Goal: Task Accomplishment & Management: Use online tool/utility

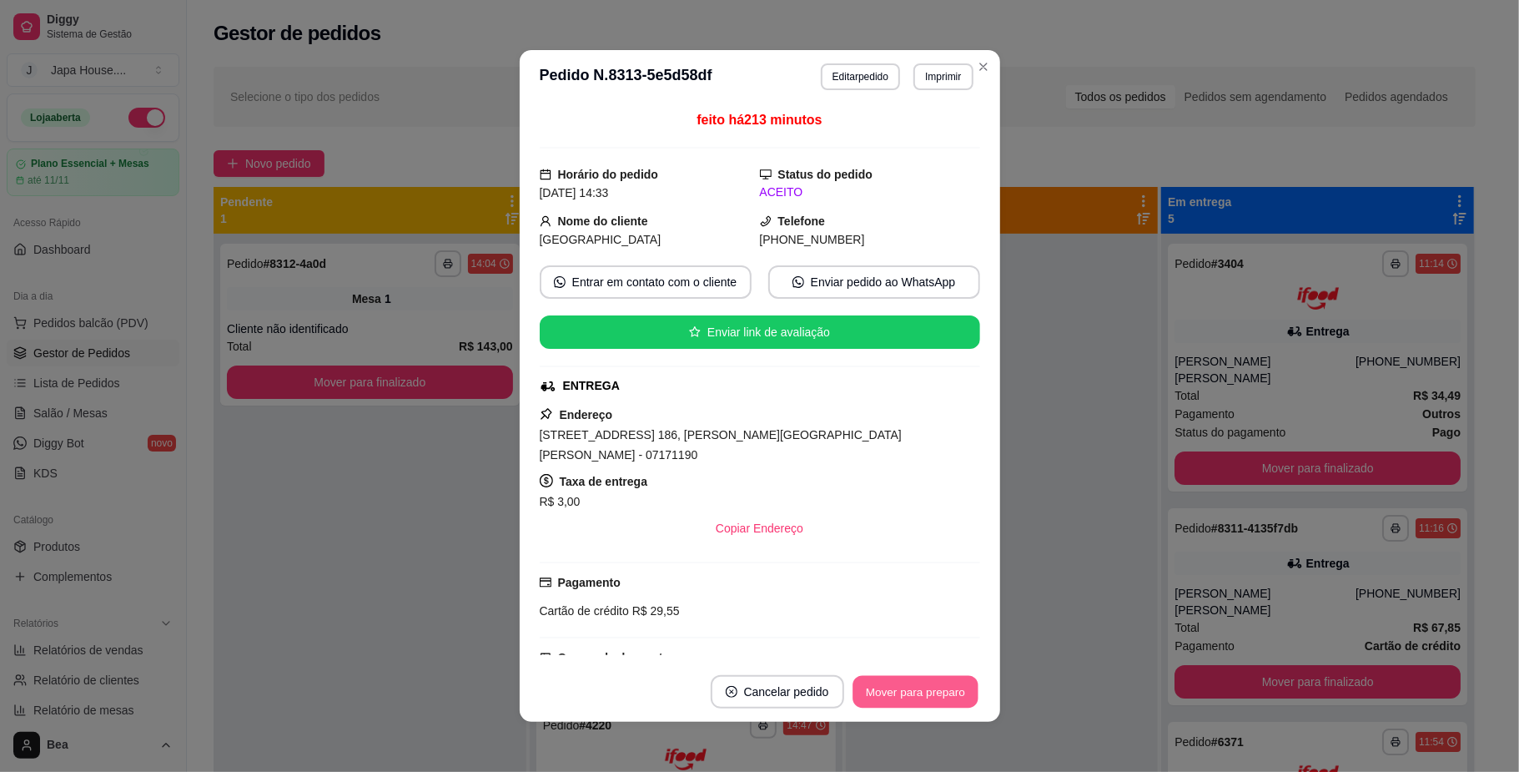
click at [944, 685] on button "Mover para preparo" at bounding box center [915, 692] width 125 height 33
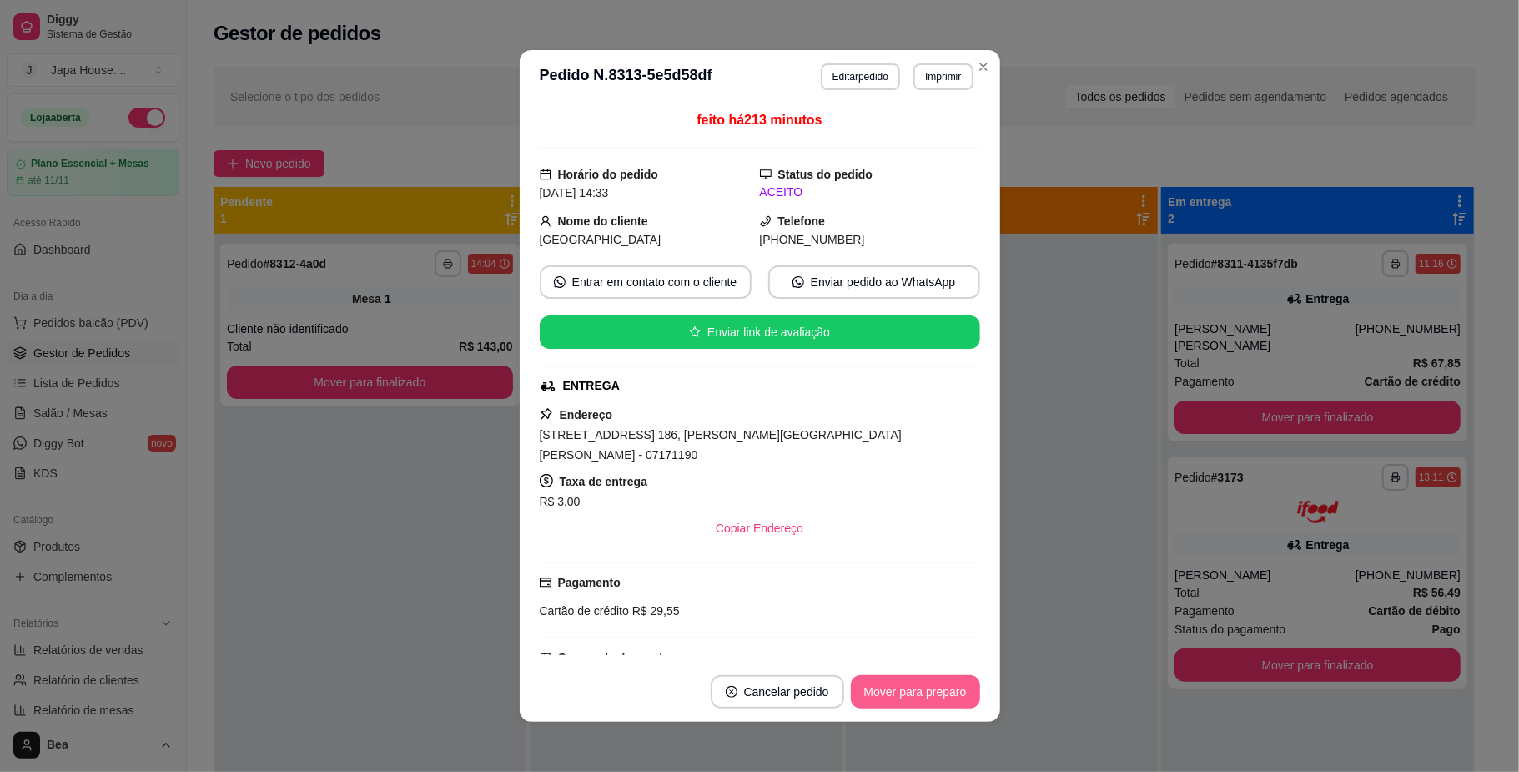
click at [944, 685] on button "Mover para preparo" at bounding box center [915, 691] width 129 height 33
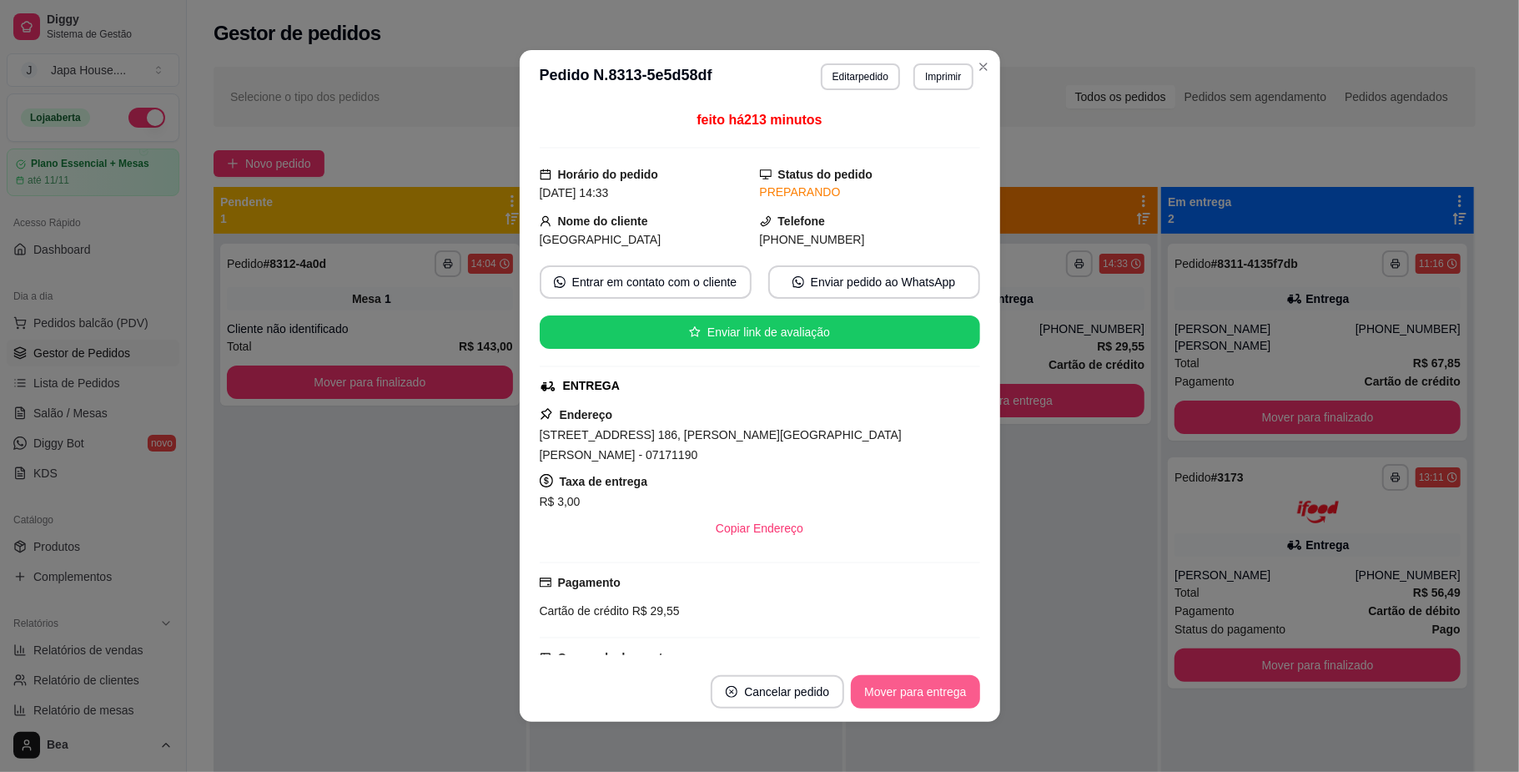
click at [944, 685] on button "Mover para entrega" at bounding box center [915, 691] width 128 height 33
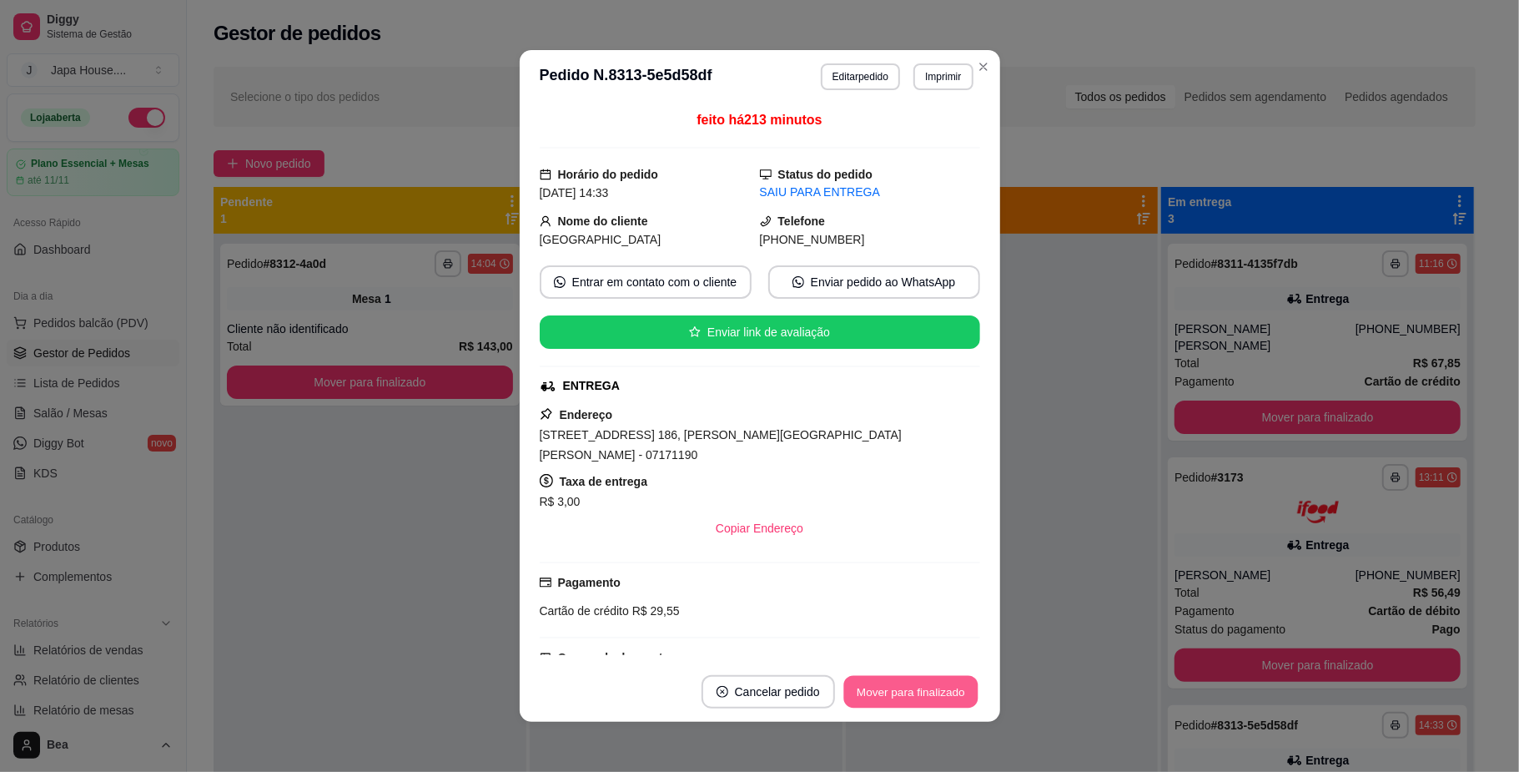
click at [944, 685] on button "Mover para finalizado" at bounding box center [911, 692] width 134 height 33
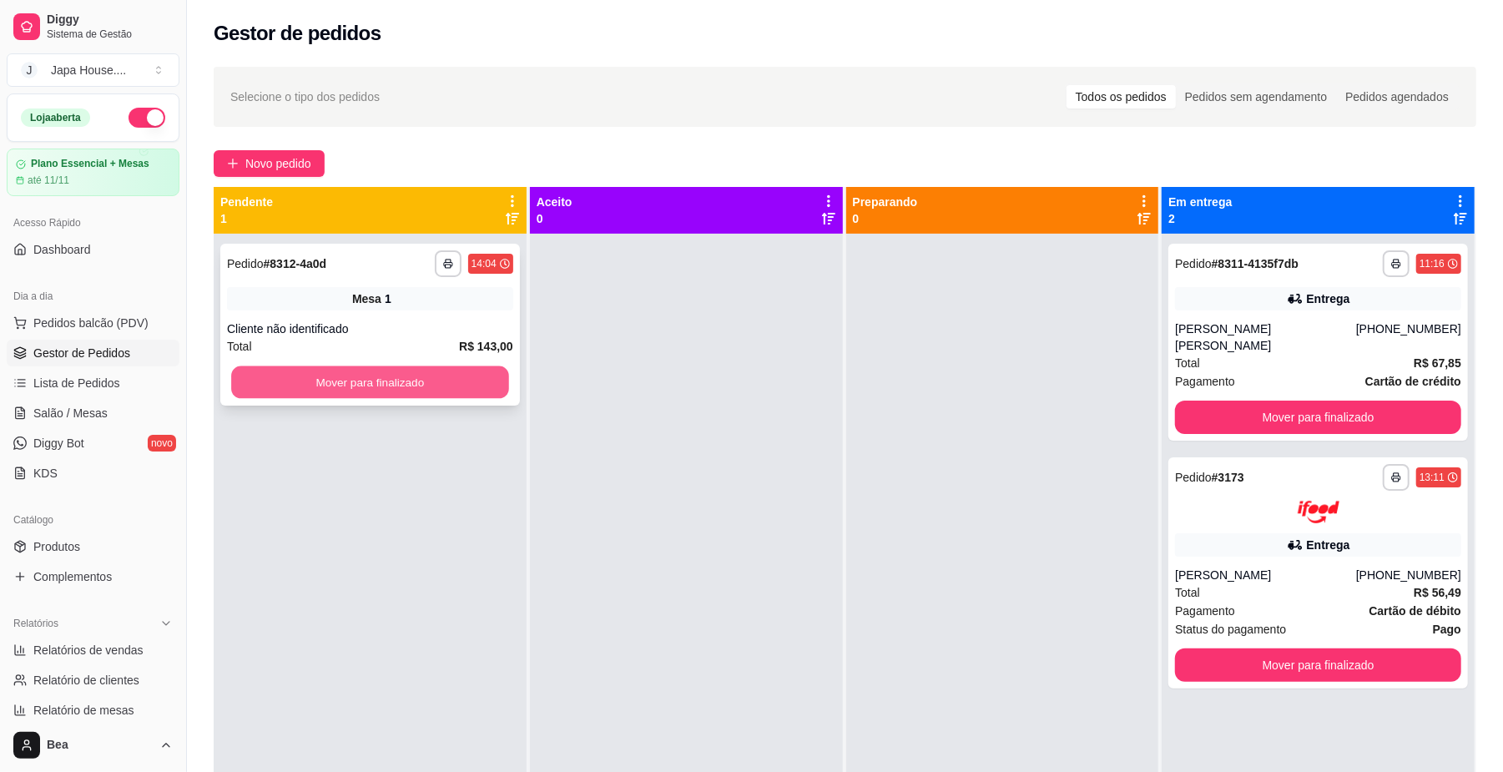
click at [449, 379] on button "Mover para finalizado" at bounding box center [369, 382] width 277 height 33
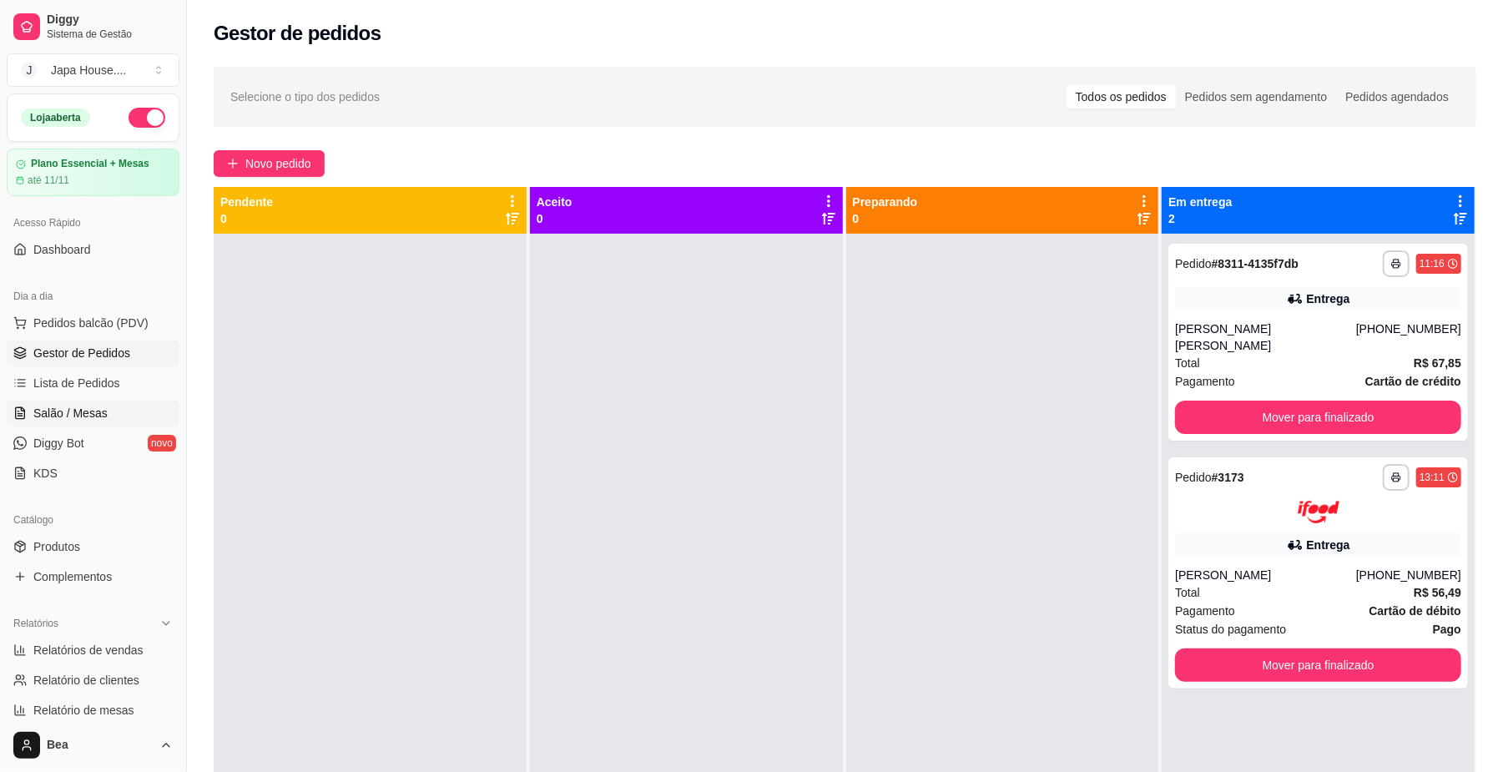
click at [105, 409] on link "Salão / Mesas" at bounding box center [93, 413] width 173 height 27
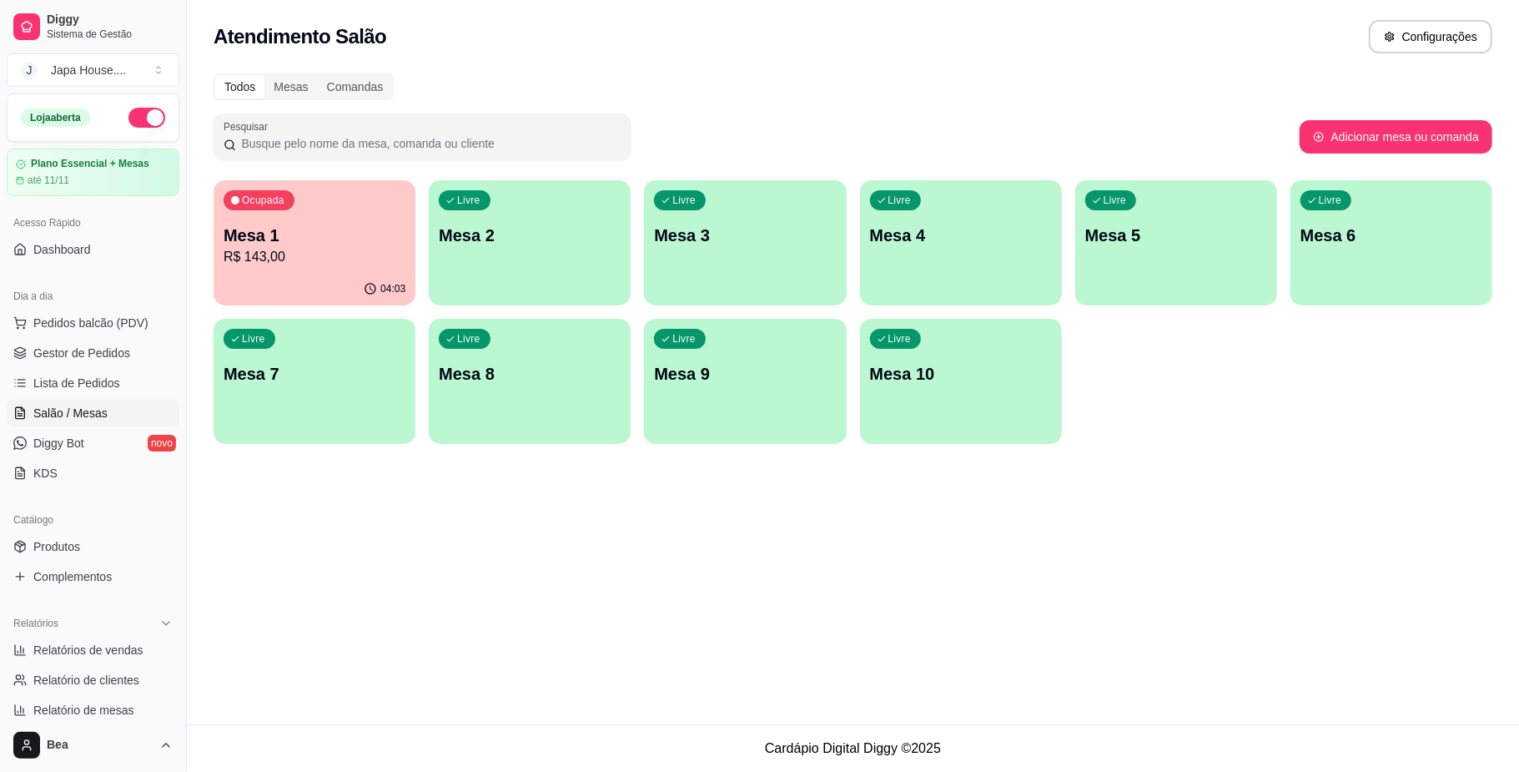
click at [285, 224] on p "Mesa 1" at bounding box center [315, 235] width 182 height 23
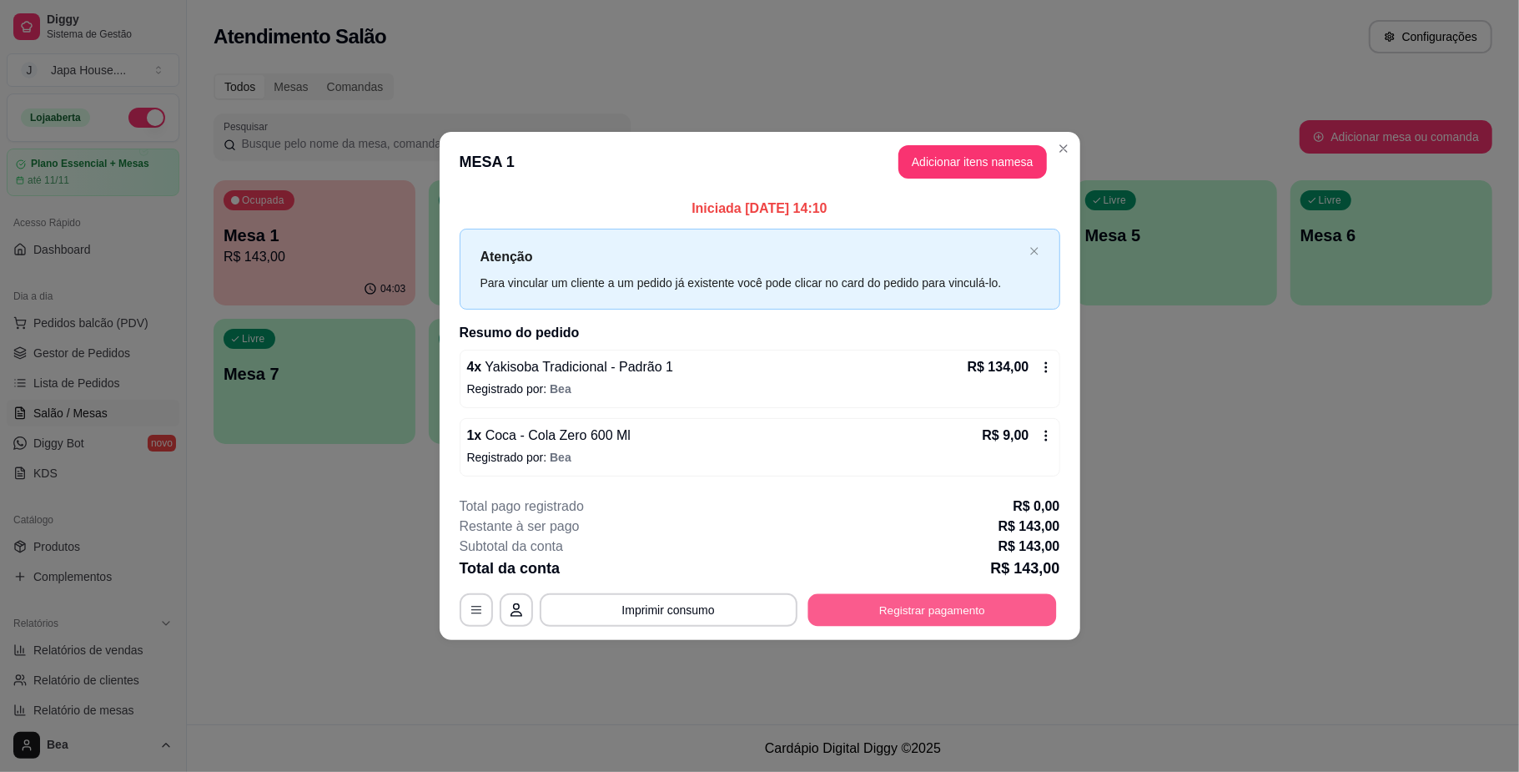
click at [911, 608] on button "Registrar pagamento" at bounding box center [932, 610] width 249 height 33
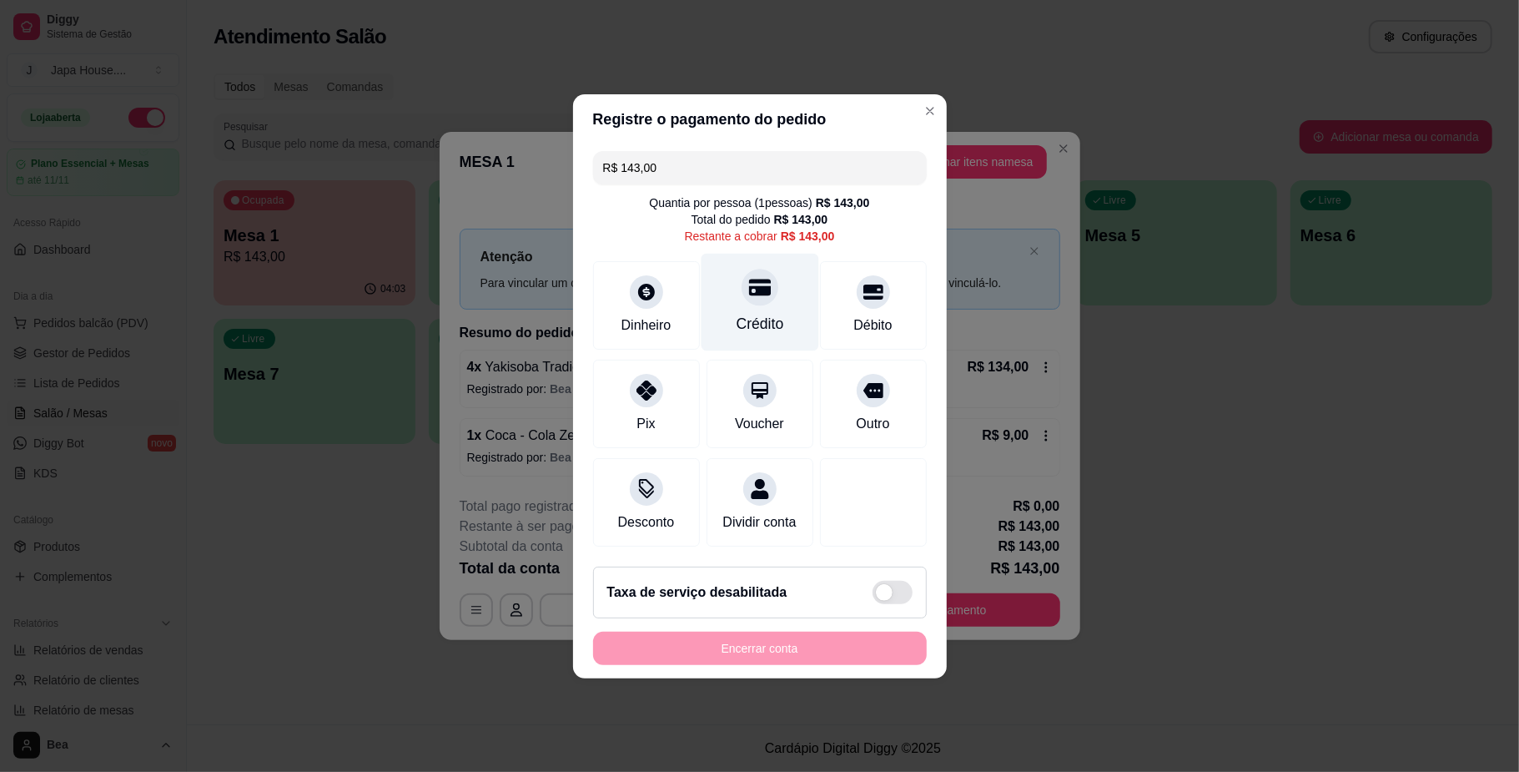
click at [742, 289] on div at bounding box center [760, 287] width 37 height 37
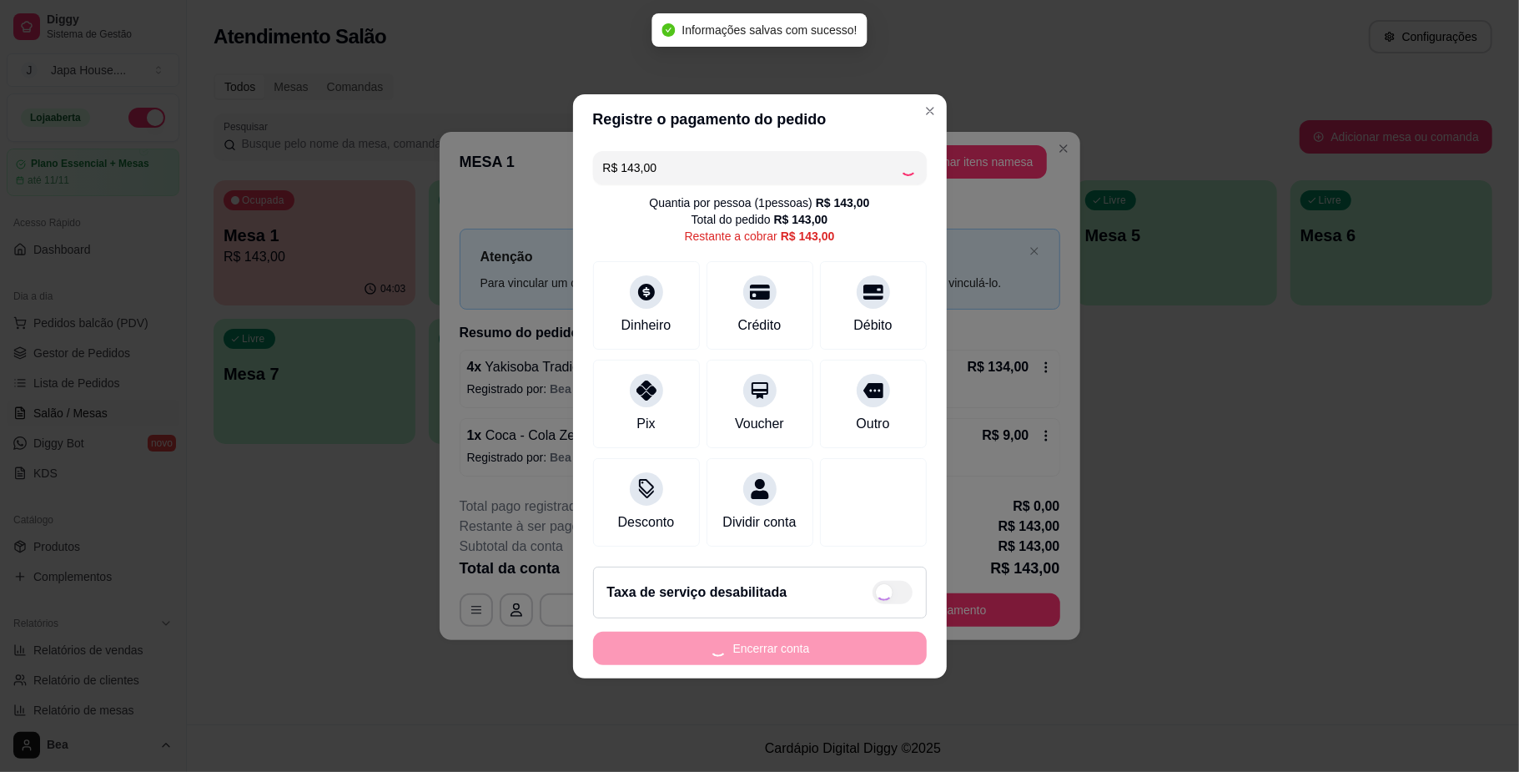
type input "R$ 0,00"
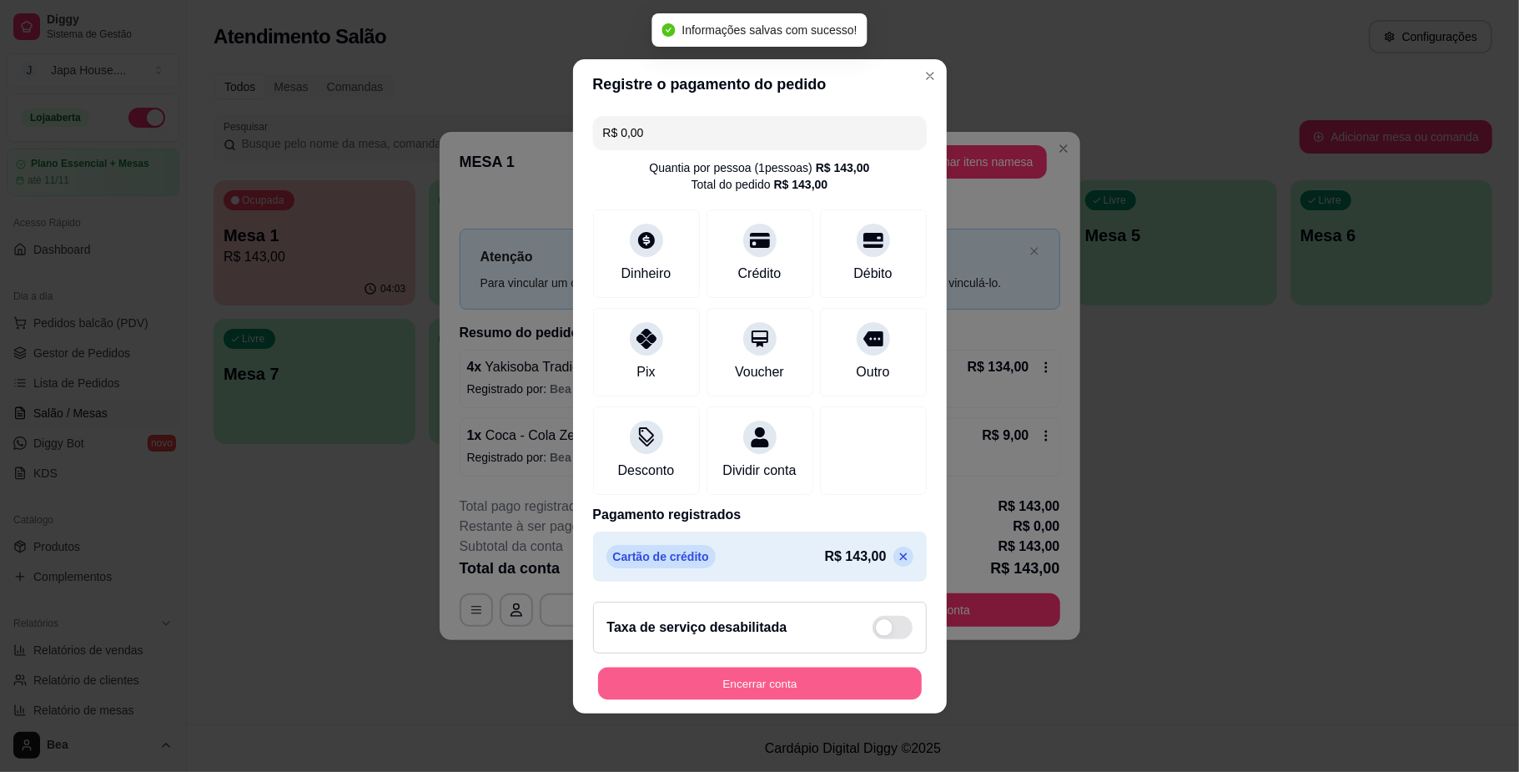
click at [806, 696] on button "Encerrar conta" at bounding box center [760, 683] width 324 height 33
